Goal: Task Accomplishment & Management: Use online tool/utility

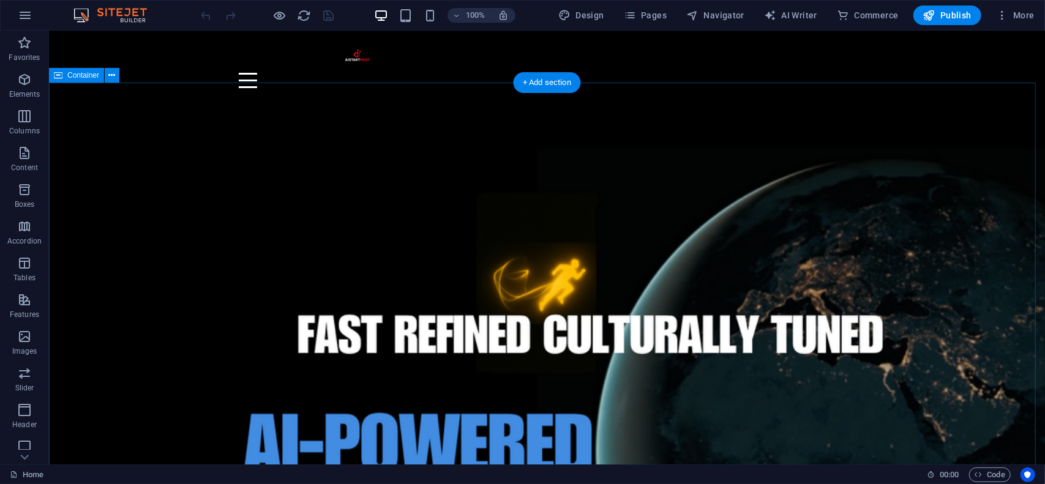
click at [81, 110] on div at bounding box center [546, 453] width 996 height 712
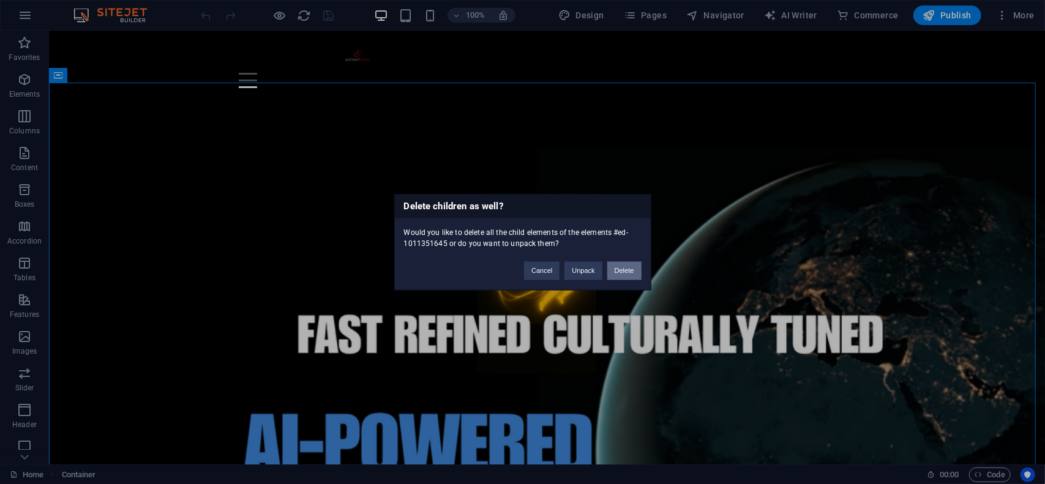
click at [624, 266] on button "Delete" at bounding box center [624, 270] width 34 height 18
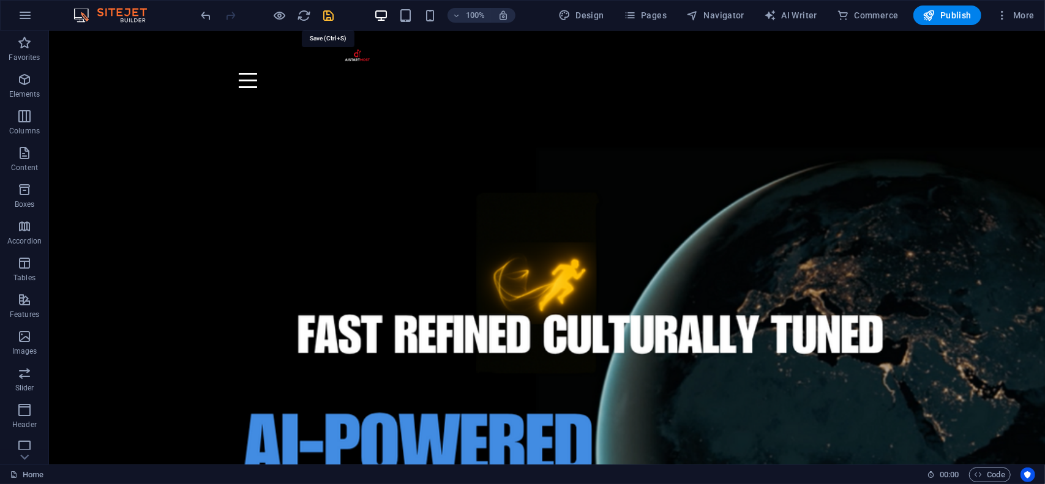
click at [325, 13] on icon "save" at bounding box center [329, 16] width 14 height 14
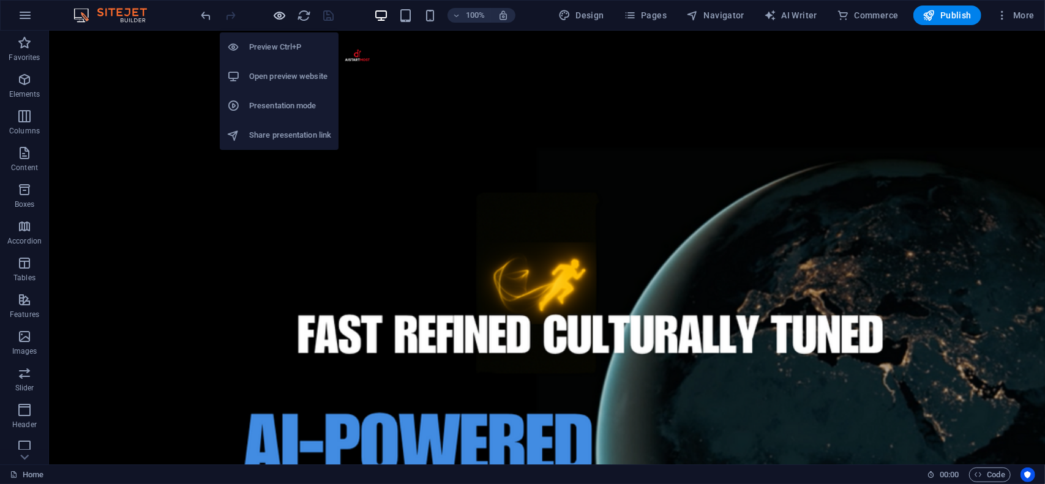
click at [283, 15] on icon "button" at bounding box center [280, 16] width 14 height 14
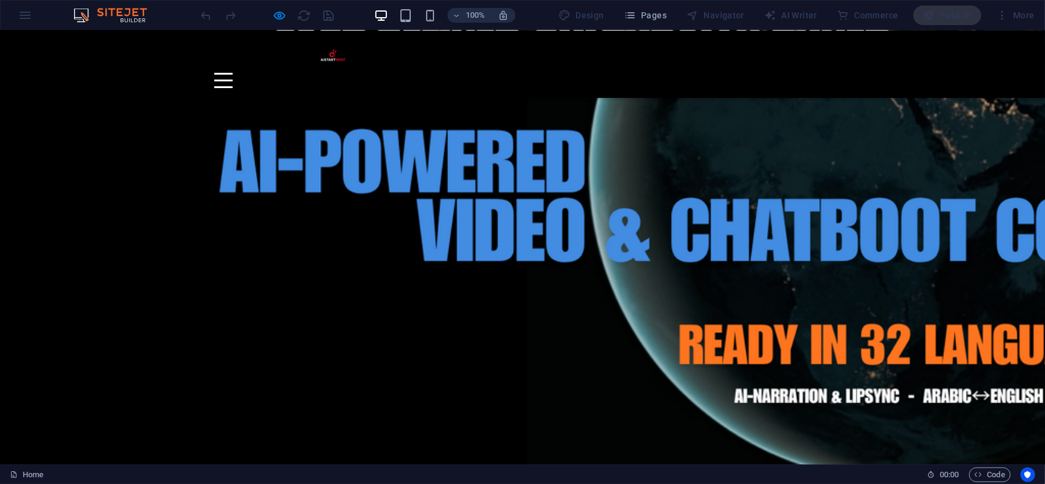
scroll to position [287, 0]
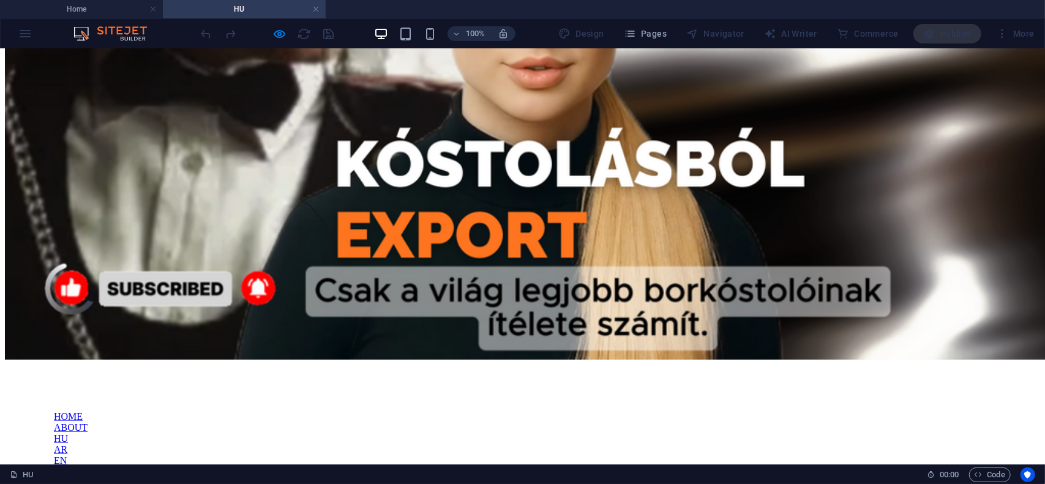
scroll to position [735, 0]
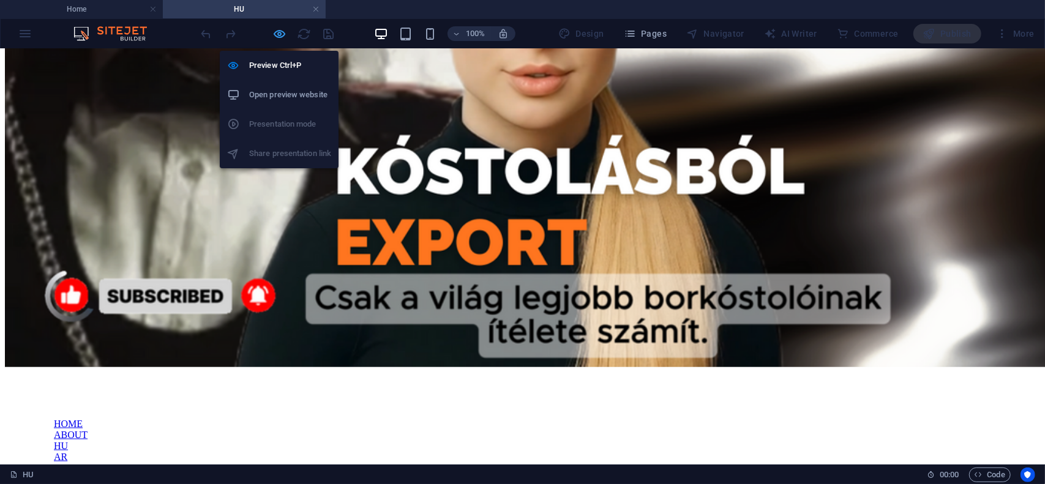
click at [276, 31] on icon "button" at bounding box center [280, 34] width 14 height 14
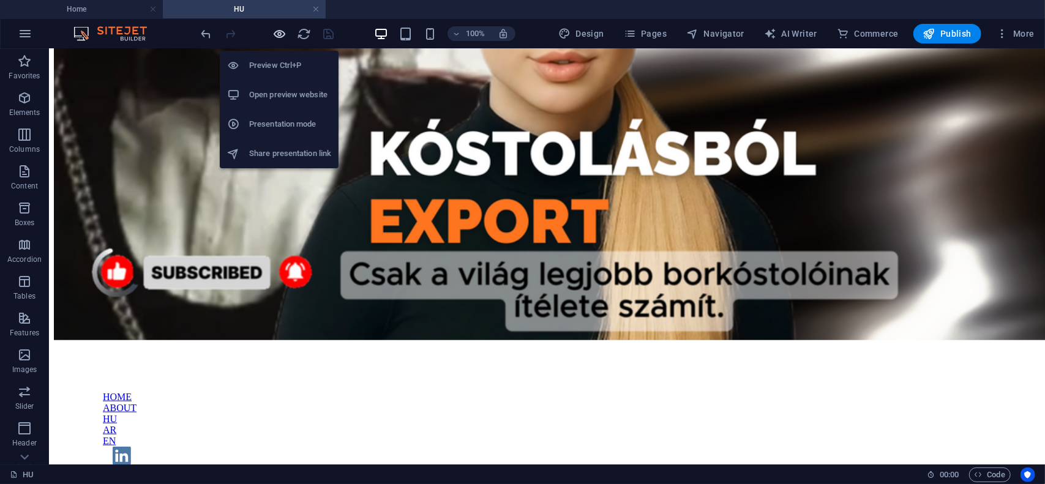
click at [276, 31] on icon "button" at bounding box center [280, 34] width 14 height 14
